Goal: Information Seeking & Learning: Learn about a topic

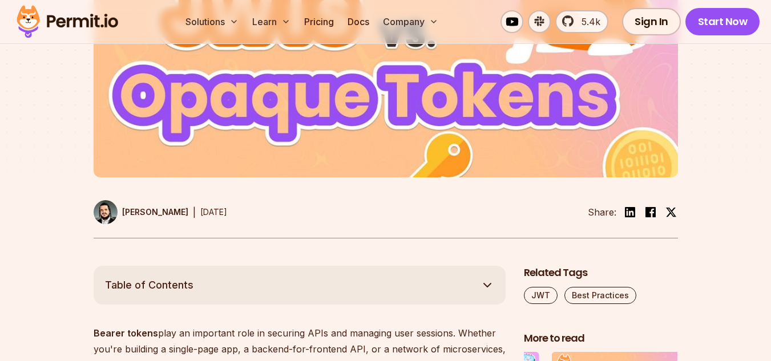
scroll to position [1163, 0]
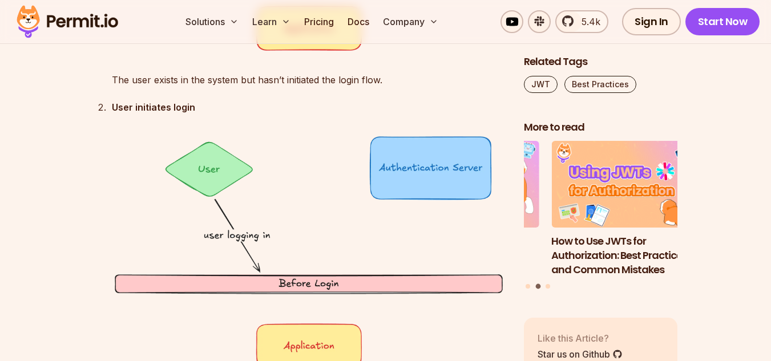
scroll to position [1957, 0]
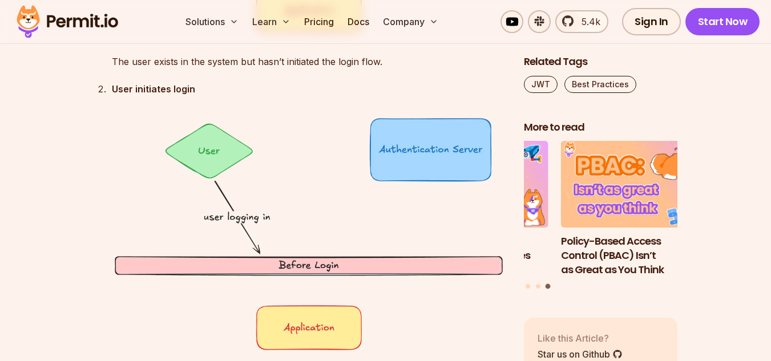
click at [440, 159] on img at bounding box center [309, 234] width 394 height 238
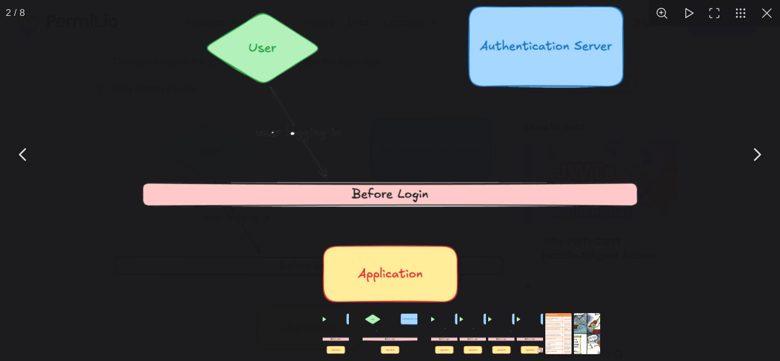
click at [566, 333] on button "Go to slide #7" at bounding box center [558, 333] width 55 height 41
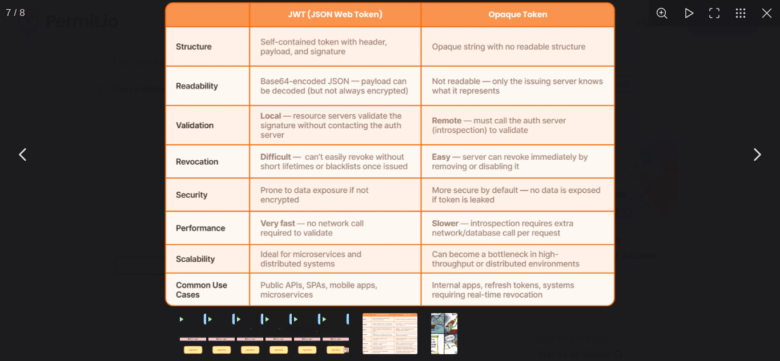
click at [310, 316] on button "Go to slide #5" at bounding box center [307, 333] width 55 height 41
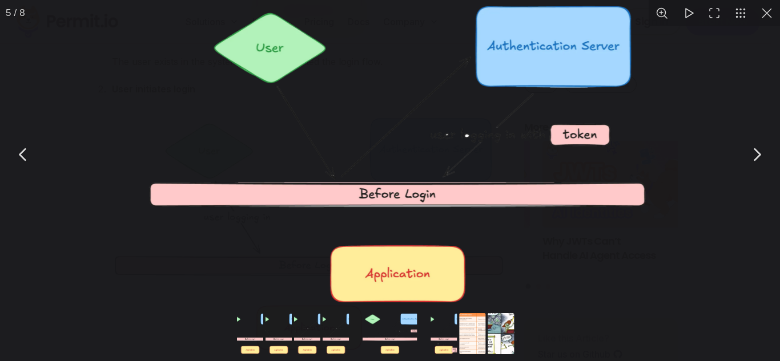
drag, startPoint x: 703, startPoint y: 70, endPoint x: 759, endPoint y: 23, distance: 72.9
click at [759, 23] on div "5 / 8" at bounding box center [390, 180] width 780 height 361
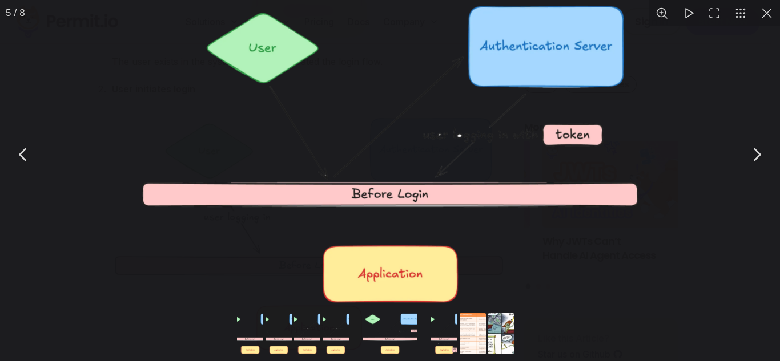
click at [771, 14] on button "You can close this modal content with the ESC key" at bounding box center [767, 13] width 26 height 26
